Goal: Information Seeking & Learning: Learn about a topic

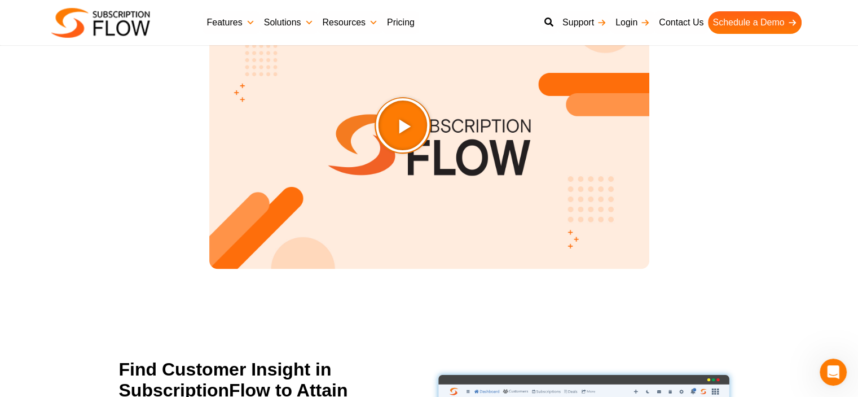
scroll to position [1465, 0]
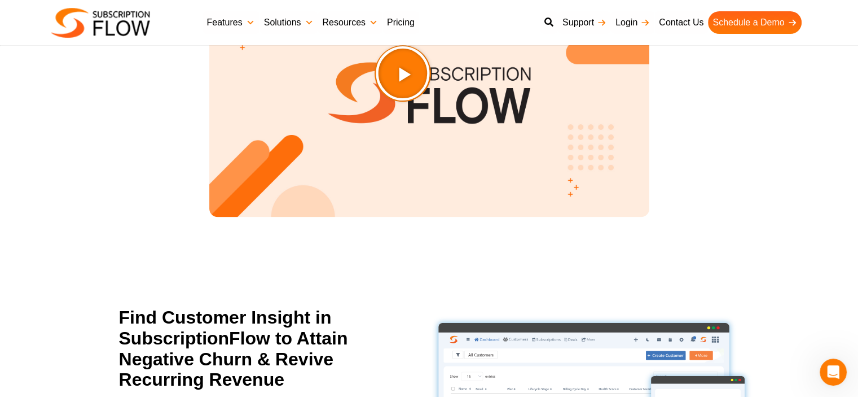
click at [451, 107] on icon "Play Video about SubscriptionFlow-Video" at bounding box center [430, 101] width 59 height 59
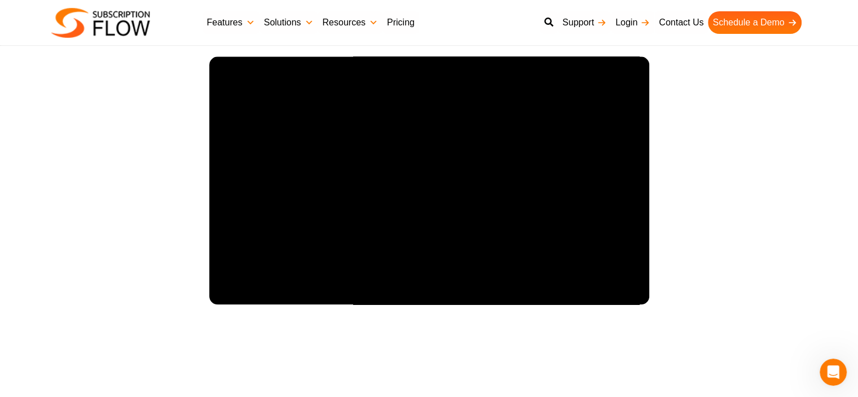
scroll to position [1377, 0]
click at [808, 77] on section "A One-Stop Solution for Subscription Management SubscriptionFlow" at bounding box center [429, 163] width 858 height 352
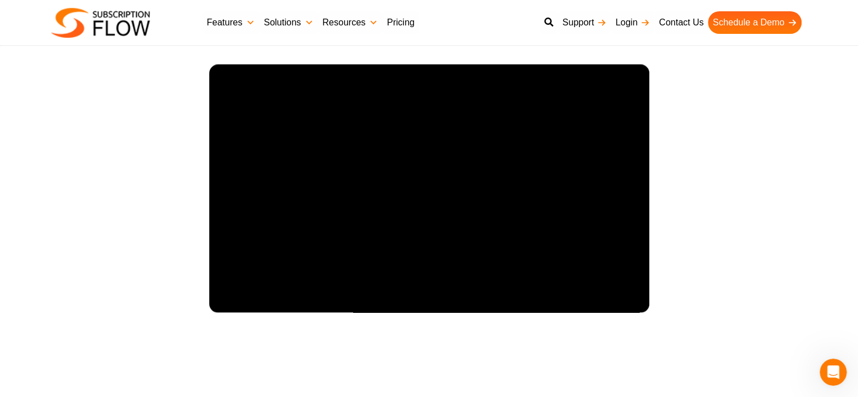
scroll to position [1369, 0]
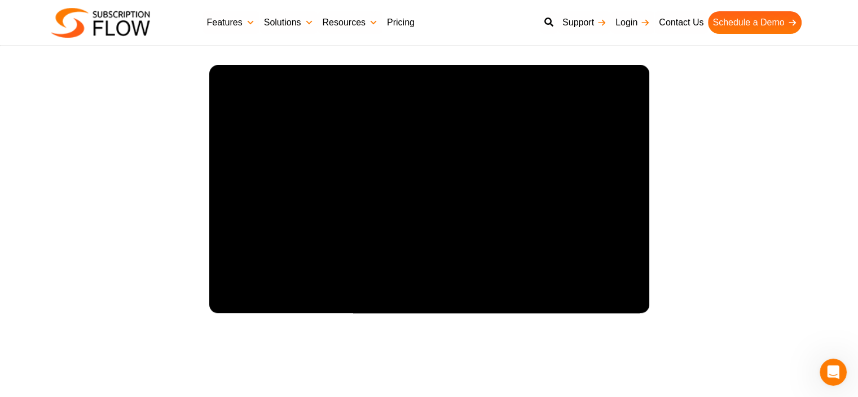
click at [409, 29] on link "Pricing" at bounding box center [401, 22] width 37 height 23
